Goal: Navigation & Orientation: Find specific page/section

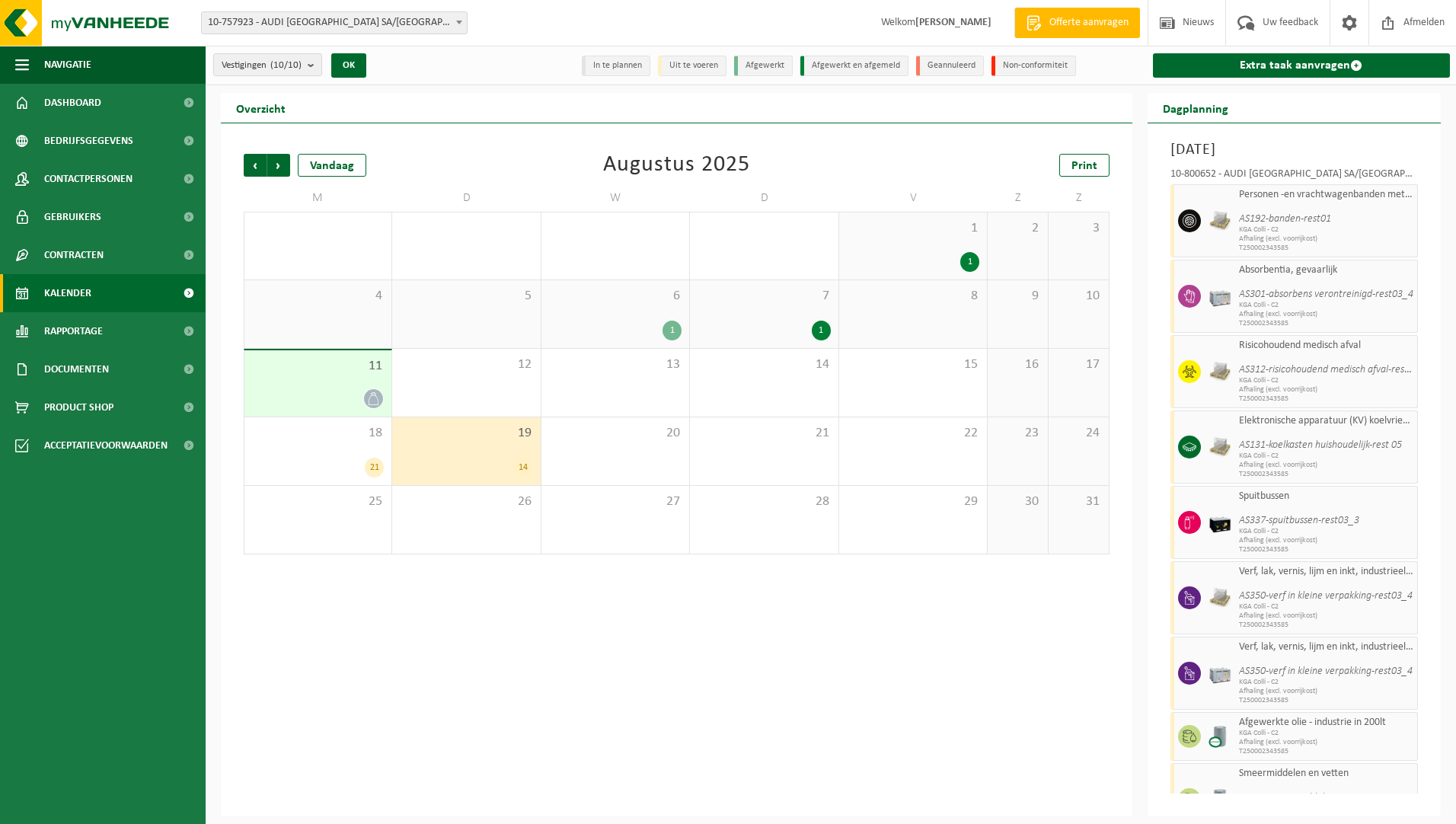
click at [118, 301] on link "Kalender" at bounding box center [103, 293] width 205 height 38
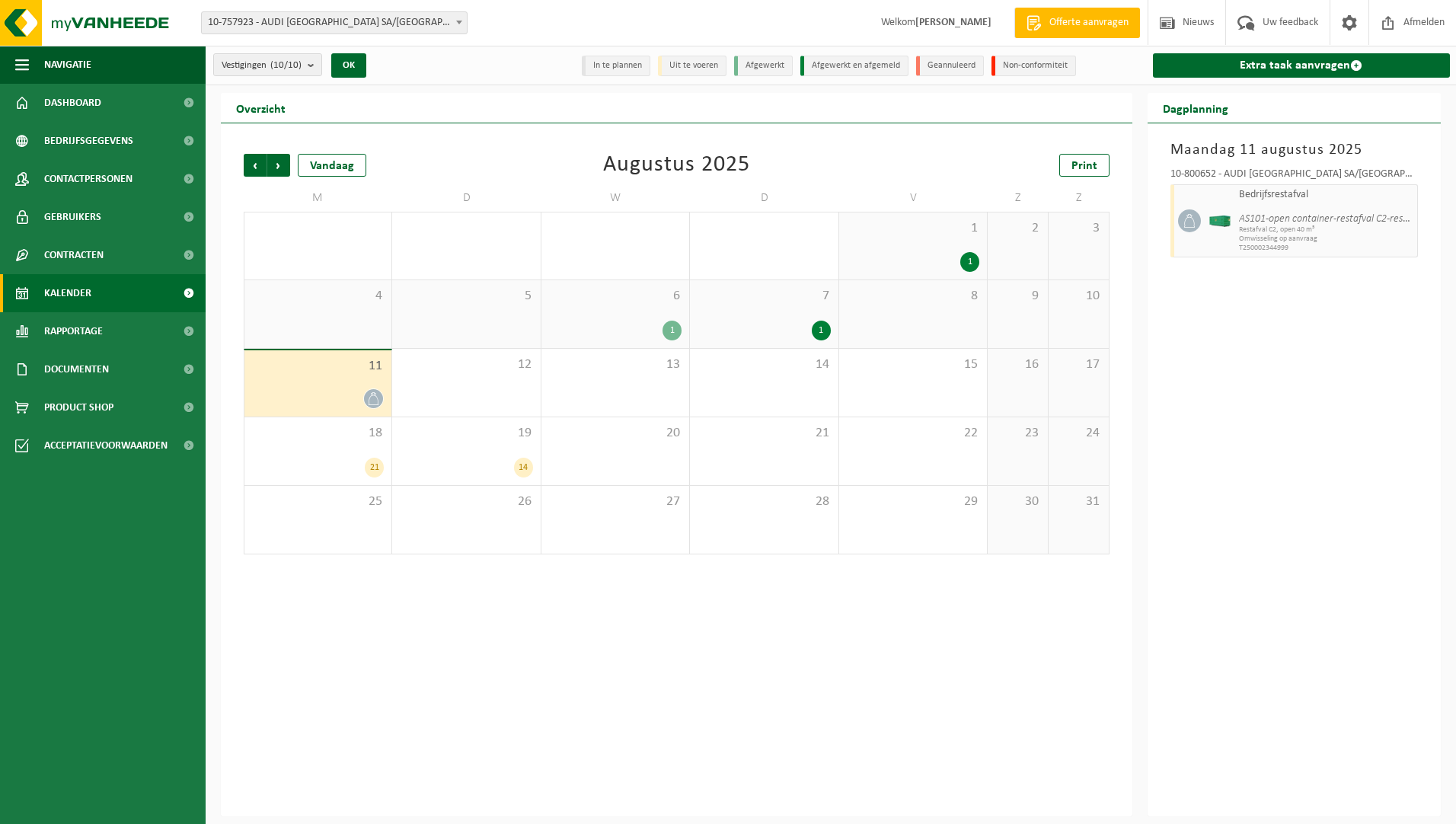
click at [107, 287] on link "Kalender" at bounding box center [103, 293] width 205 height 38
